Goal: Information Seeking & Learning: Learn about a topic

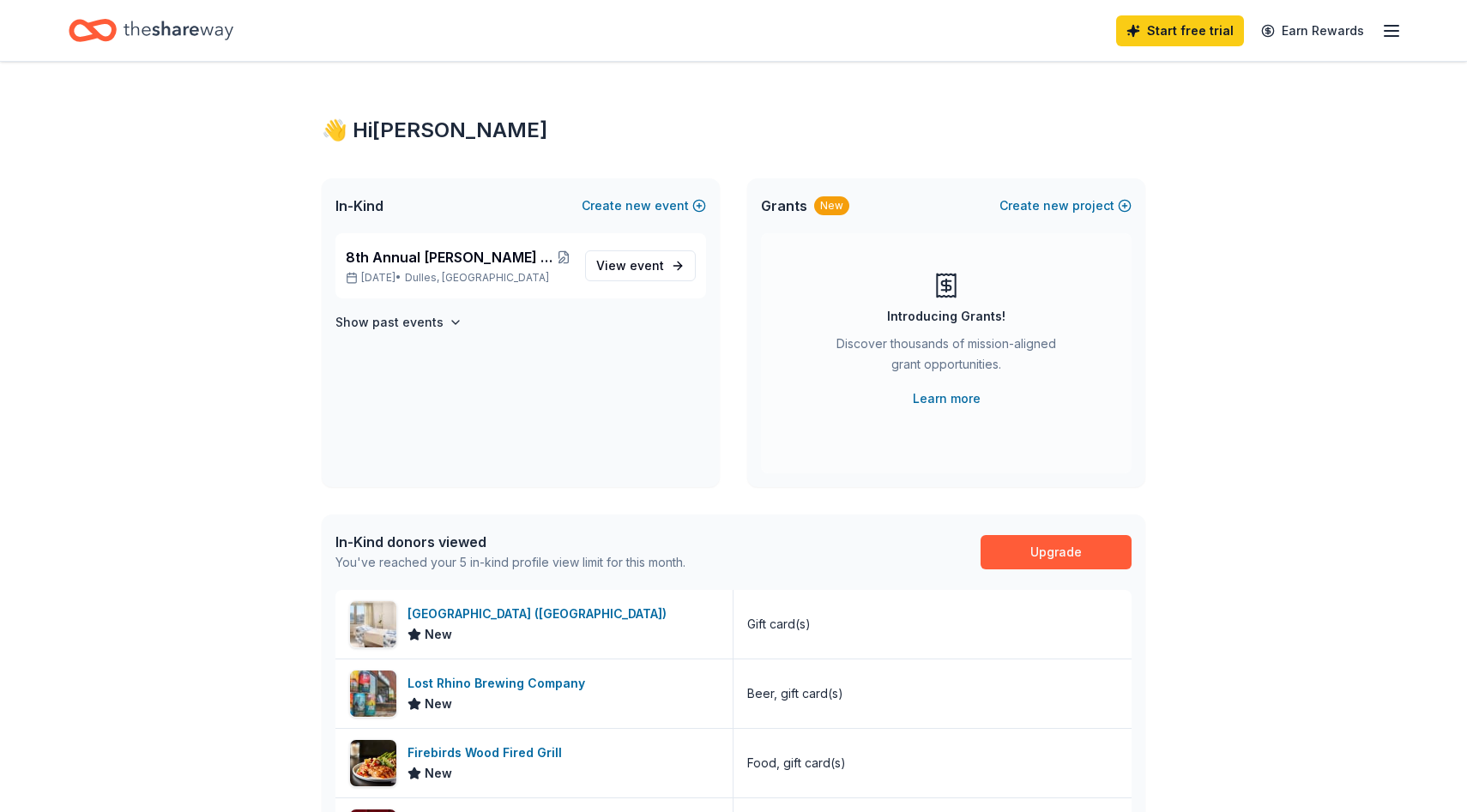
click at [202, 33] on icon "Home" at bounding box center [178, 31] width 110 height 35
click at [497, 254] on span "8th Annual [PERSON_NAME] Memorial Scholarship MINI Golf Tournament" at bounding box center [451, 256] width 211 height 20
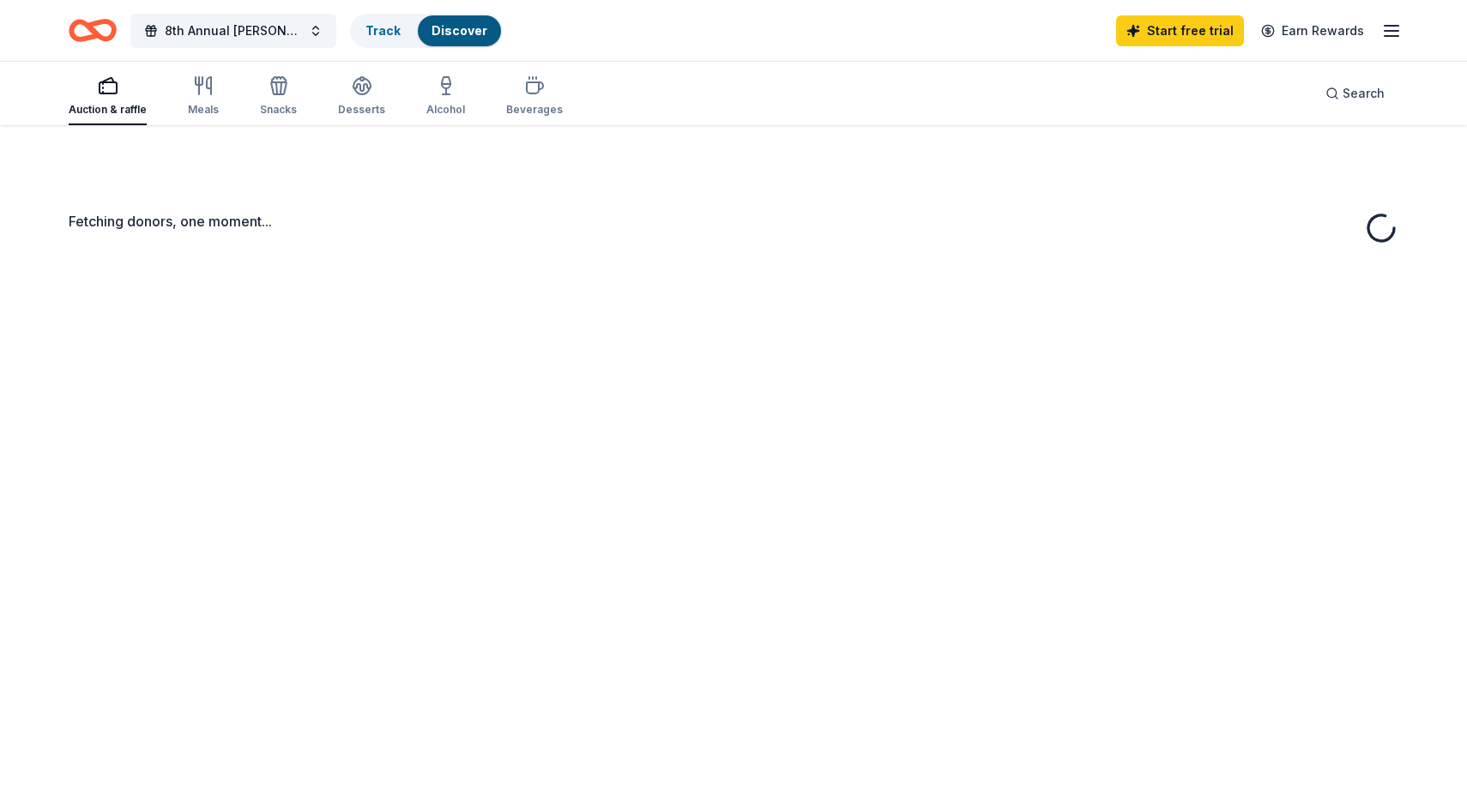
click at [673, 266] on div "Fetching donors, one moment..." at bounding box center [733, 531] width 1467 height 812
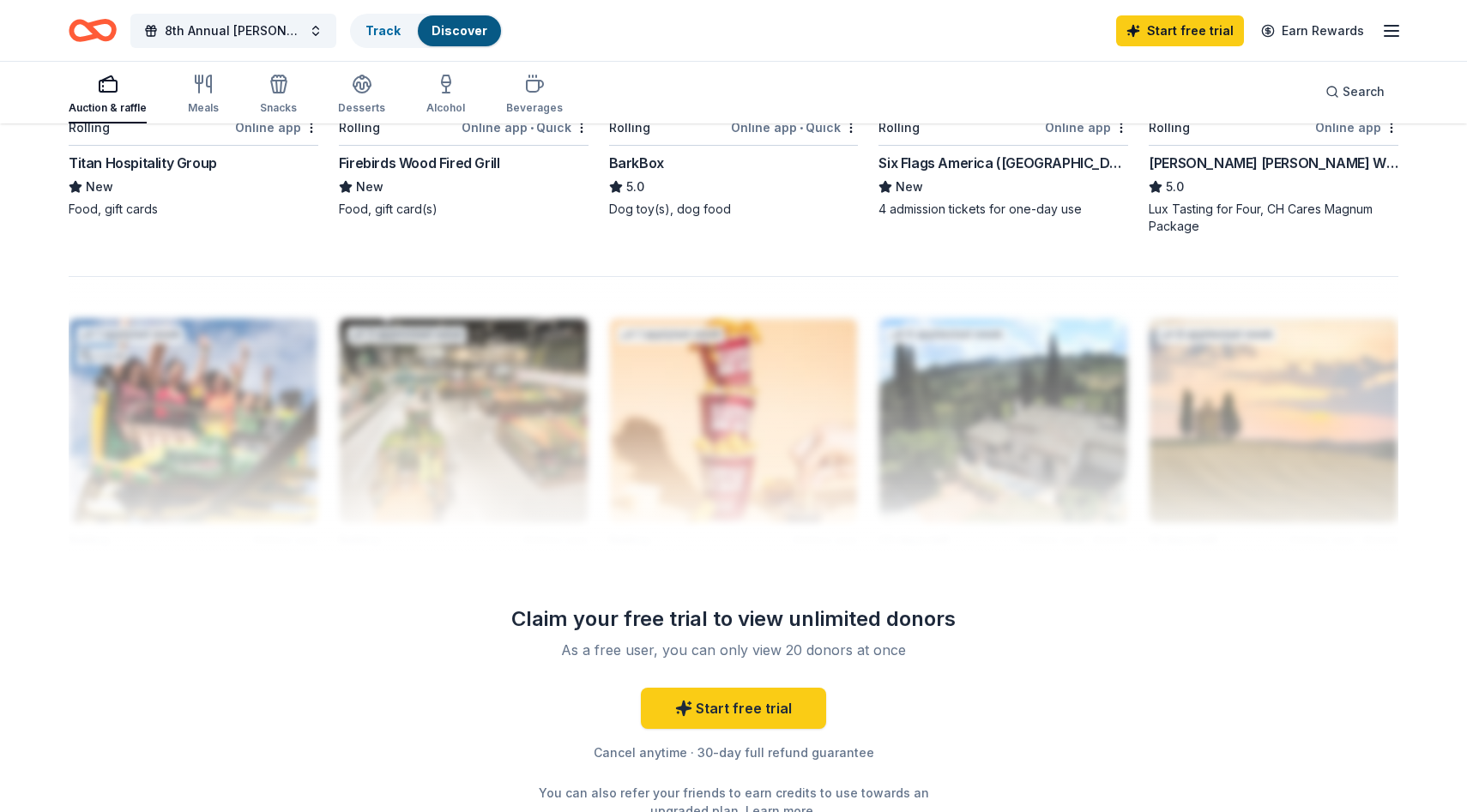
scroll to position [1057, 0]
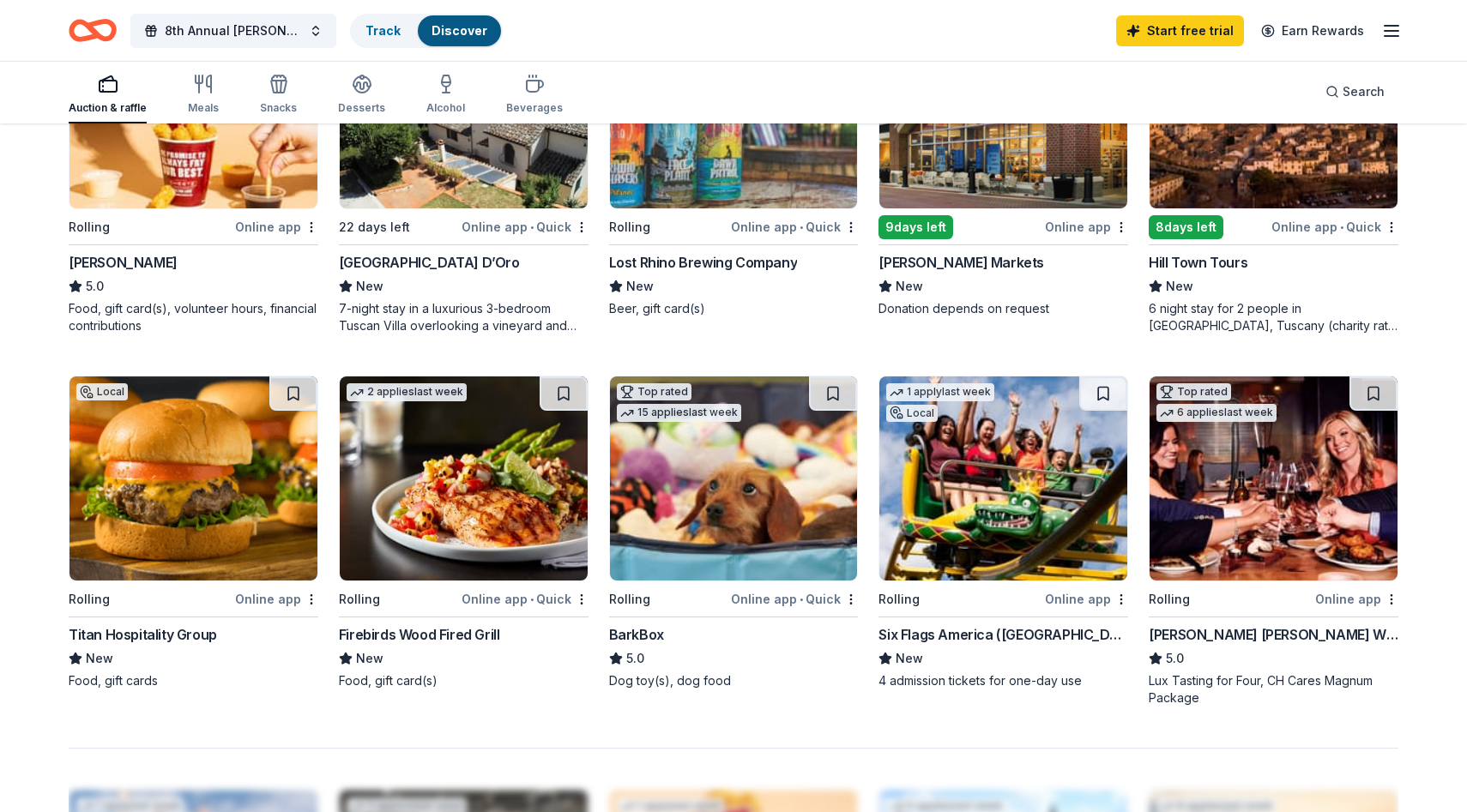
click at [204, 417] on img at bounding box center [193, 479] width 248 height 204
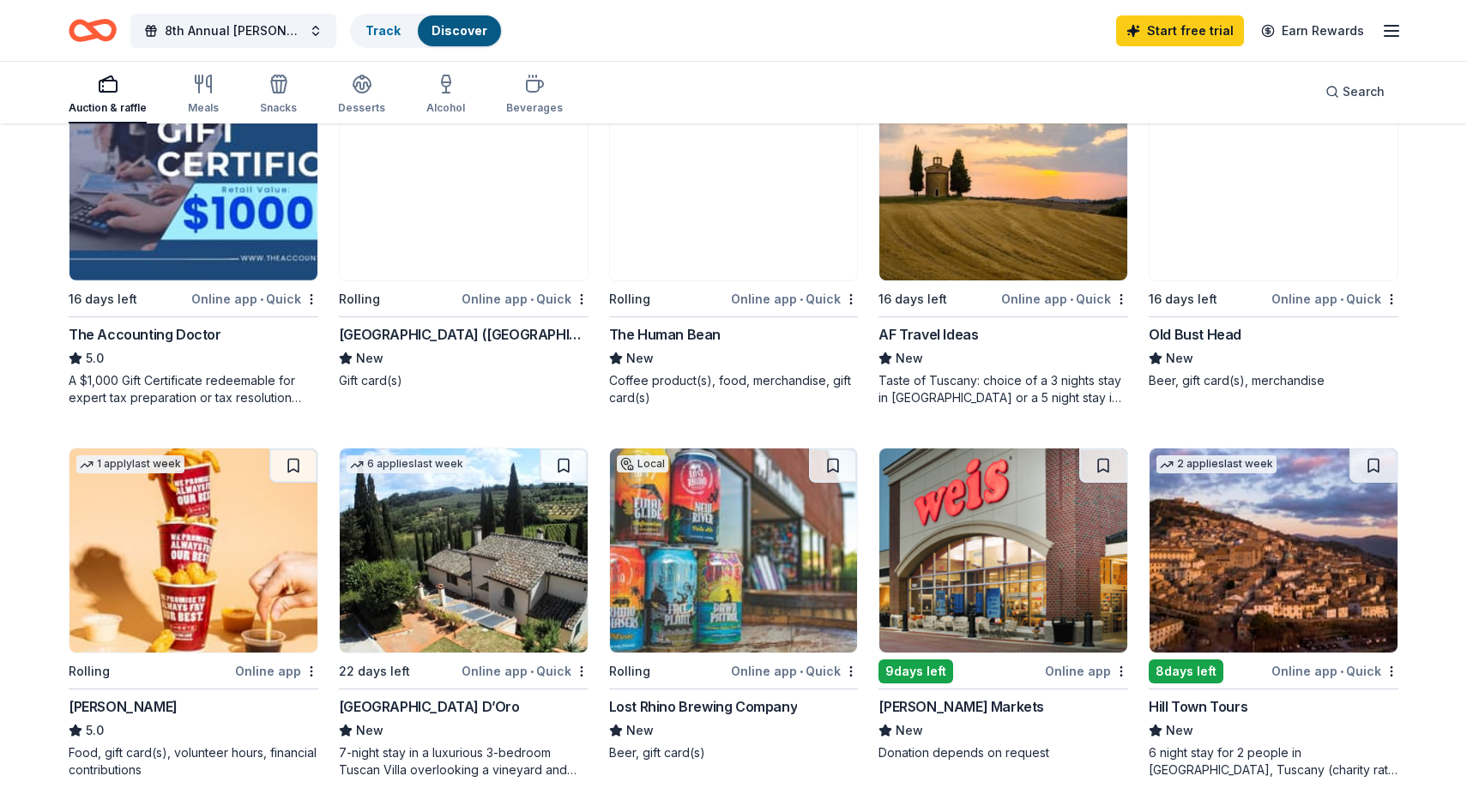
scroll to position [0, 0]
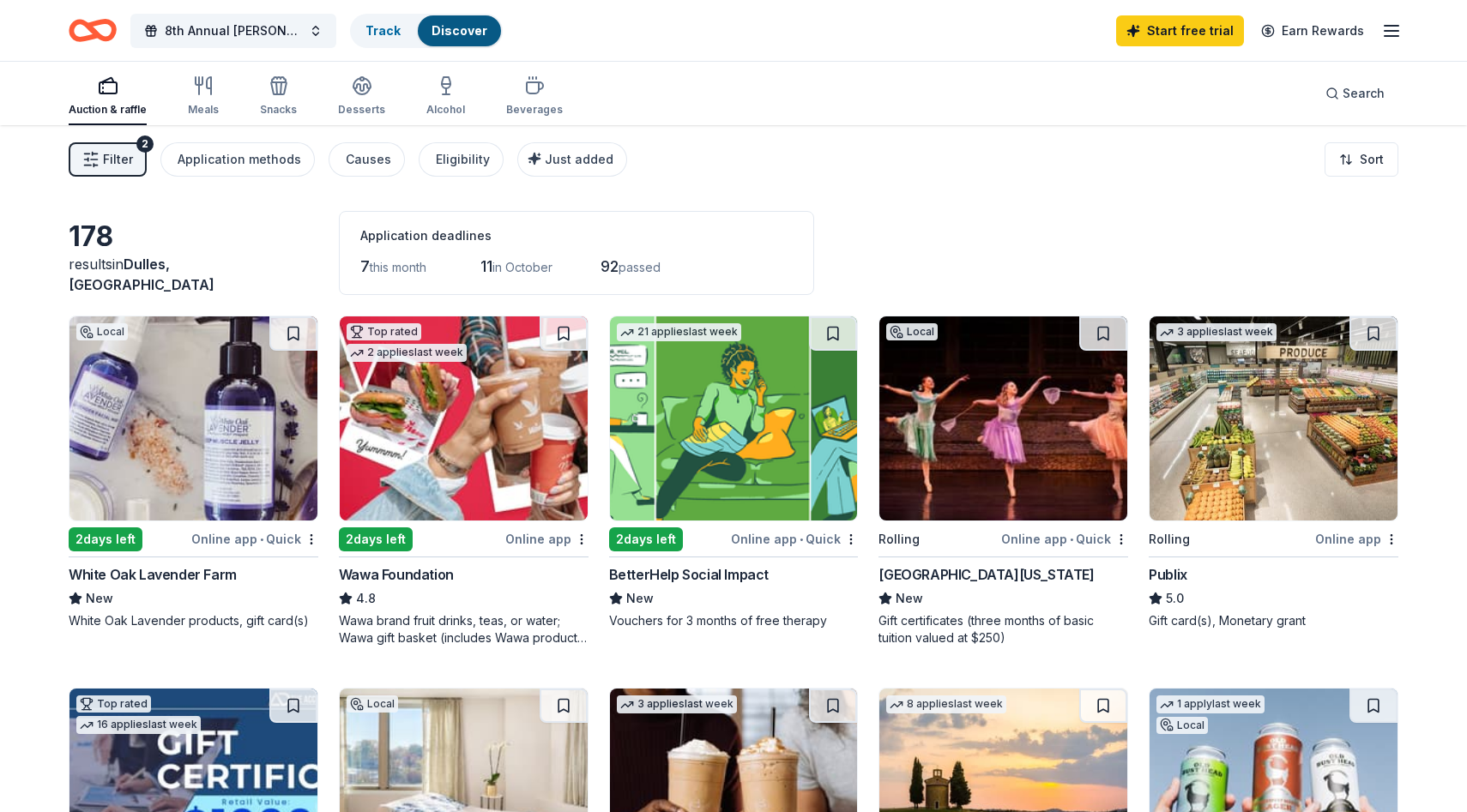
click at [135, 159] on button "Filter 2" at bounding box center [107, 159] width 78 height 34
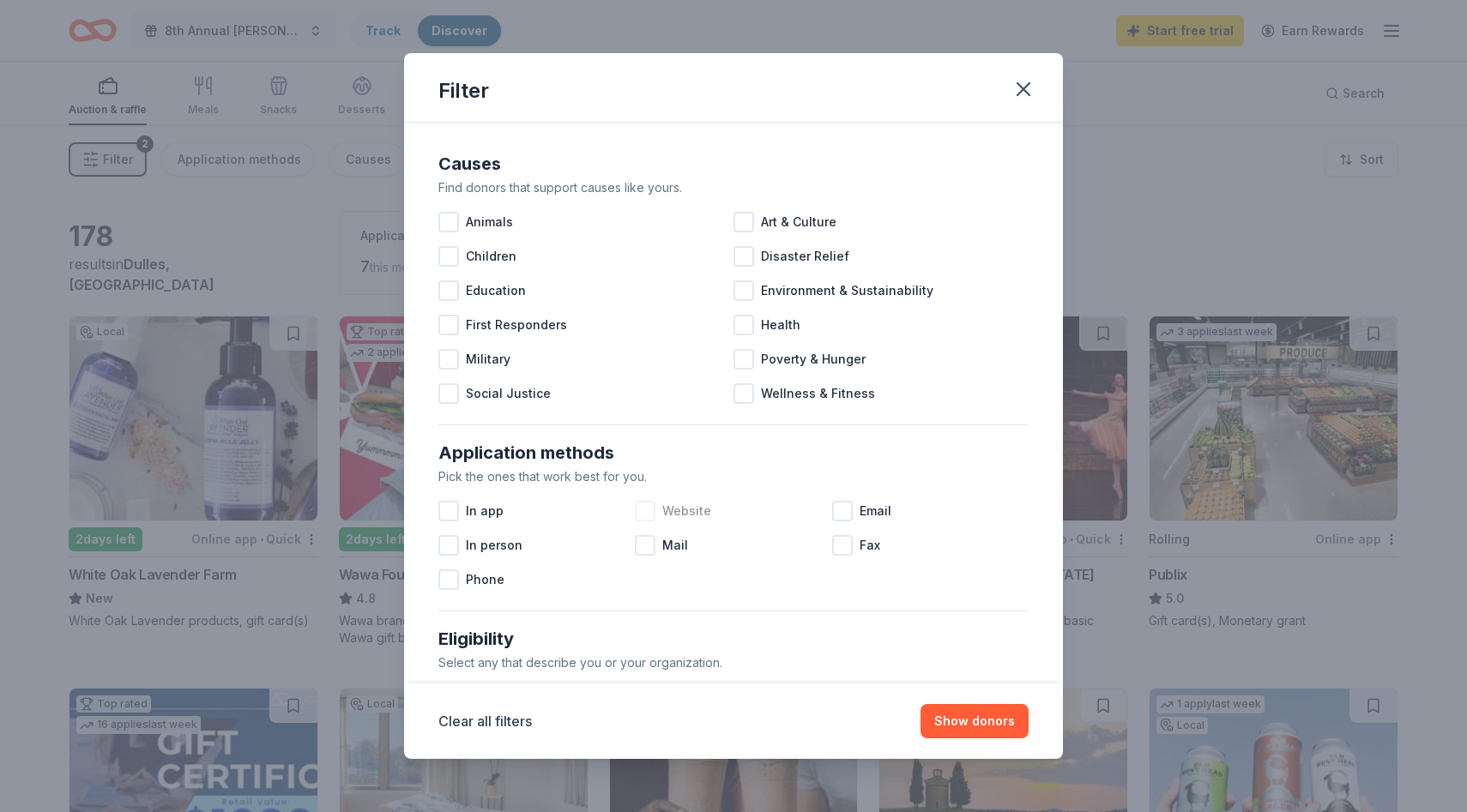
click at [671, 513] on span "Website" at bounding box center [687, 511] width 49 height 20
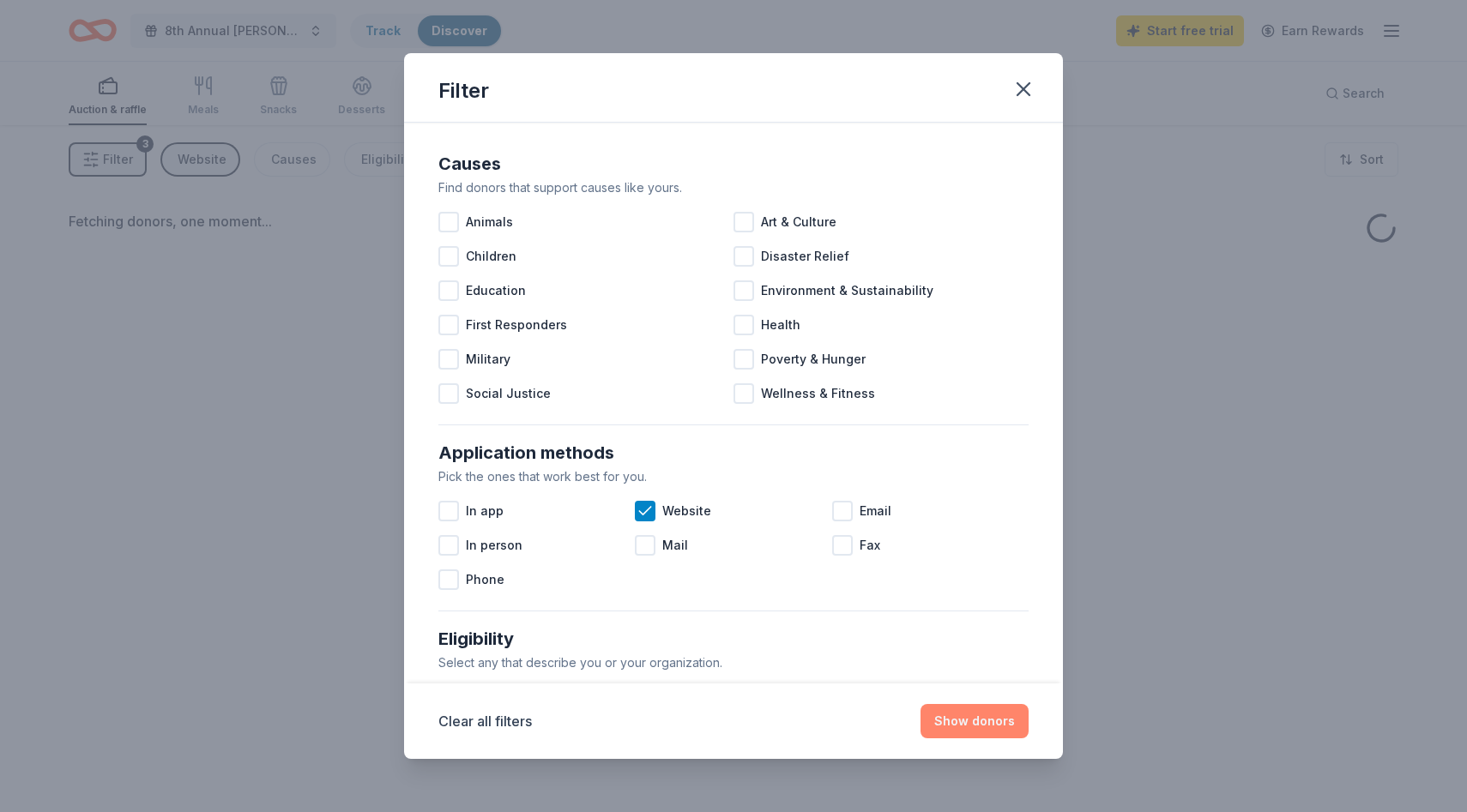
click at [972, 734] on button "Show donors" at bounding box center [974, 721] width 108 height 34
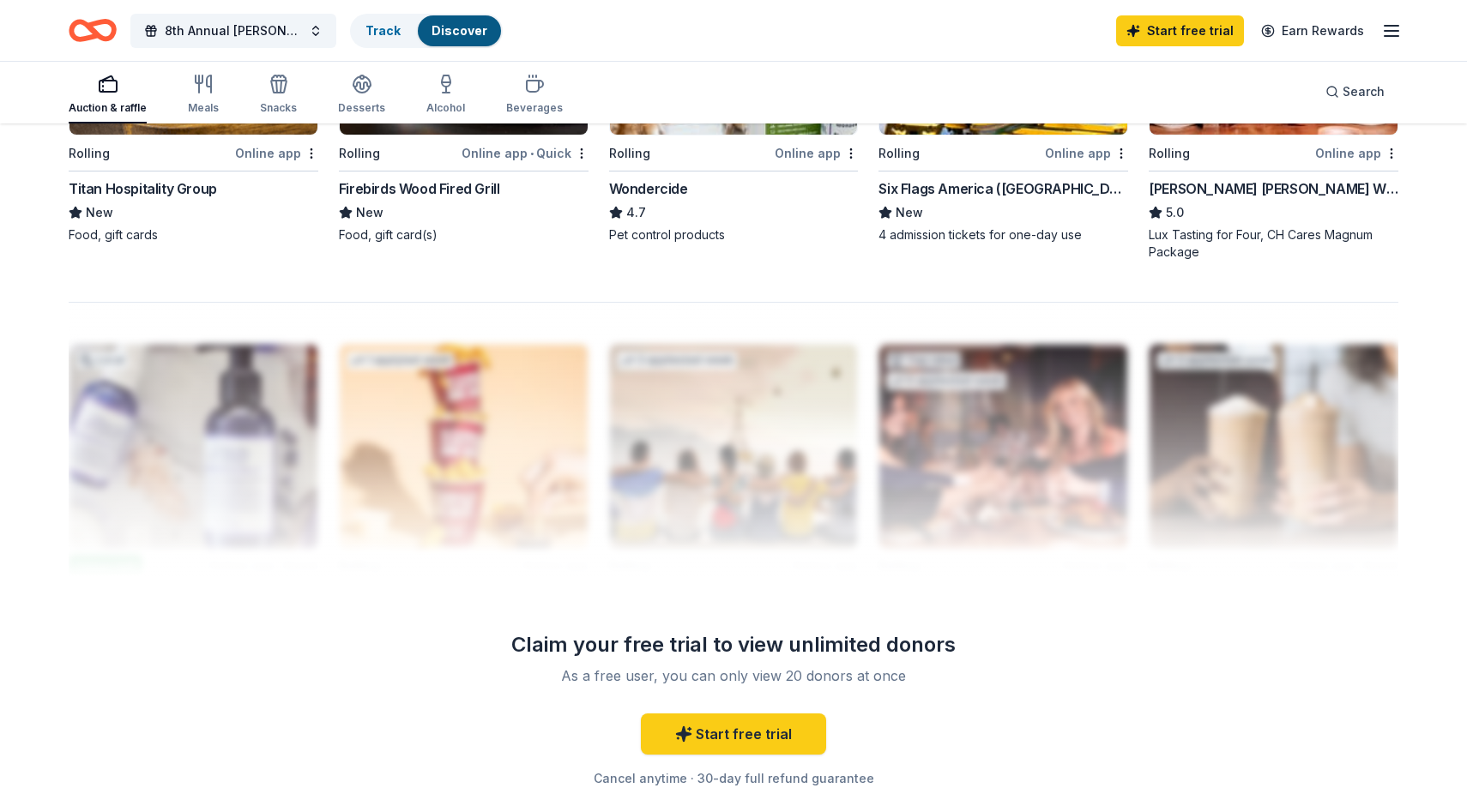
scroll to position [1499, 0]
